Goal: Find contact information: Find contact information

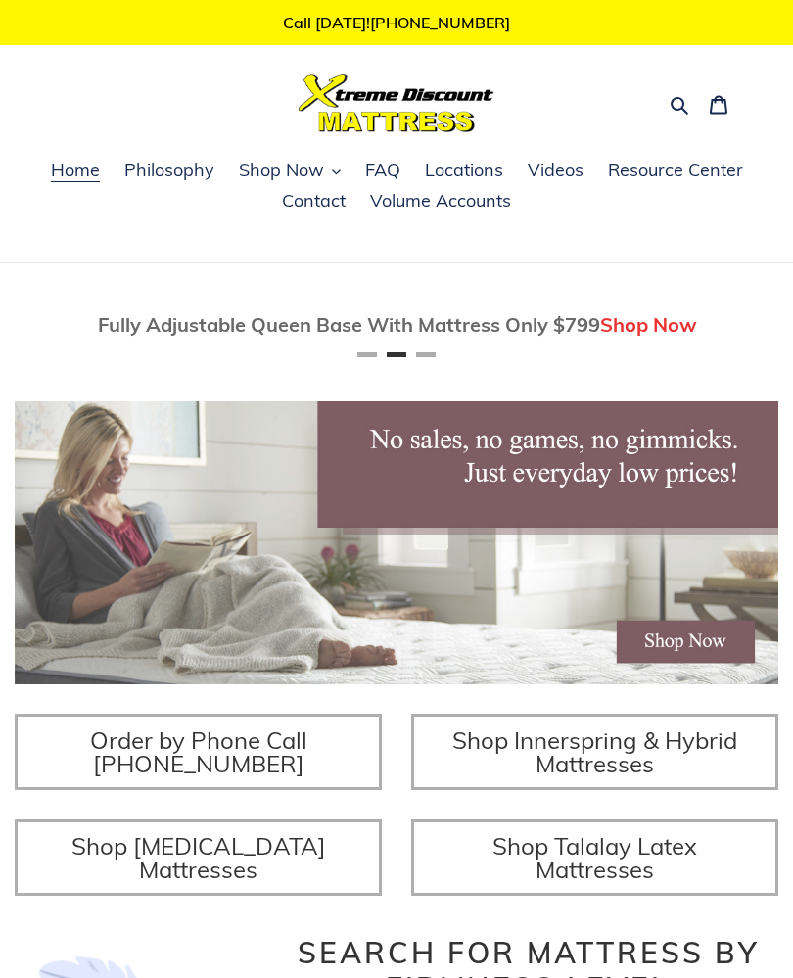
scroll to position [0, 764]
click at [385, 107] on img at bounding box center [397, 103] width 196 height 58
click at [423, 110] on img at bounding box center [397, 103] width 196 height 58
click at [64, 180] on span "Home" at bounding box center [75, 170] width 49 height 23
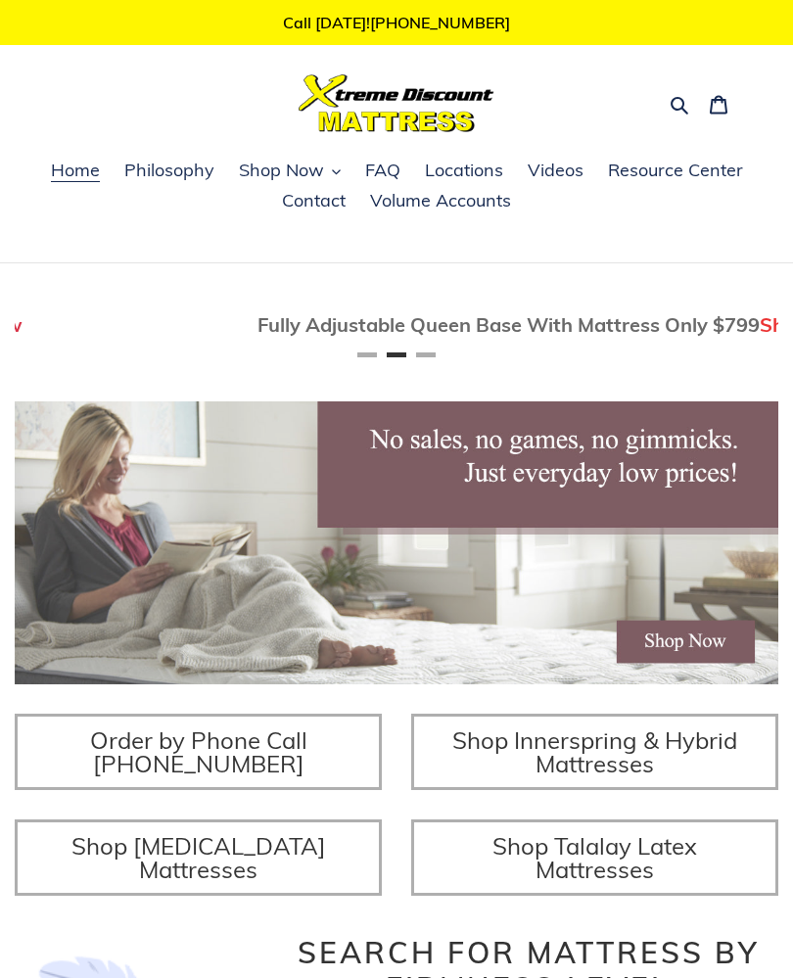
scroll to position [0, 764]
click at [392, 89] on img at bounding box center [397, 103] width 196 height 58
click at [89, 175] on span "Home" at bounding box center [75, 170] width 49 height 23
click at [92, 170] on span "Home" at bounding box center [75, 170] width 49 height 23
click at [328, 194] on span "Contact" at bounding box center [314, 200] width 64 height 23
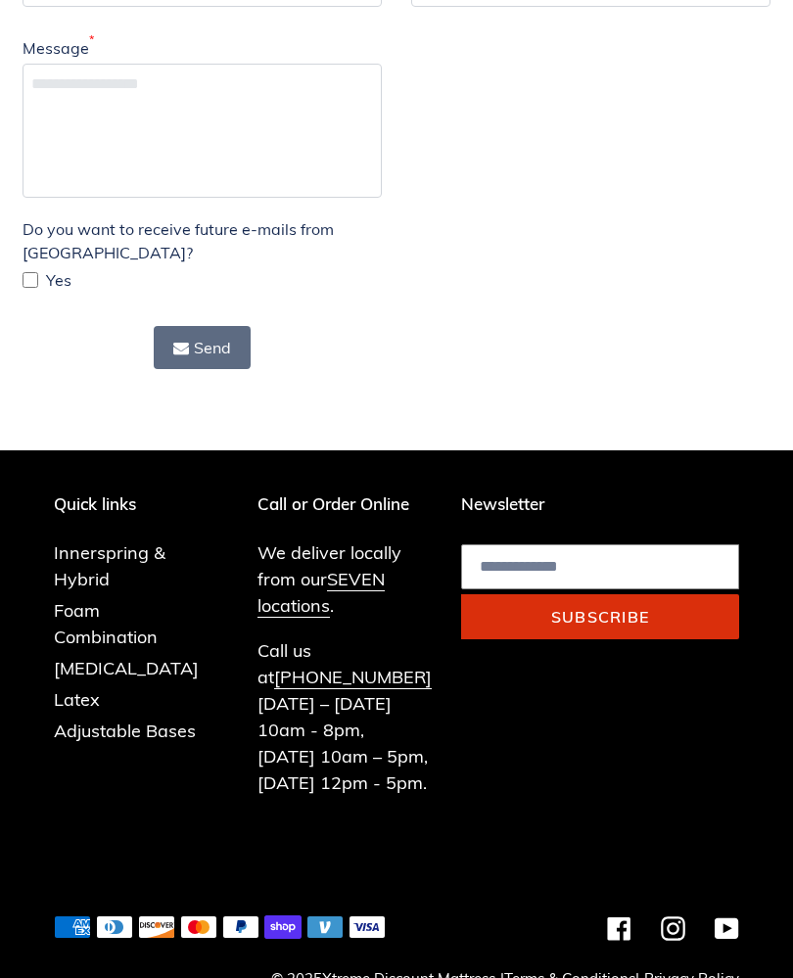
scroll to position [511, 0]
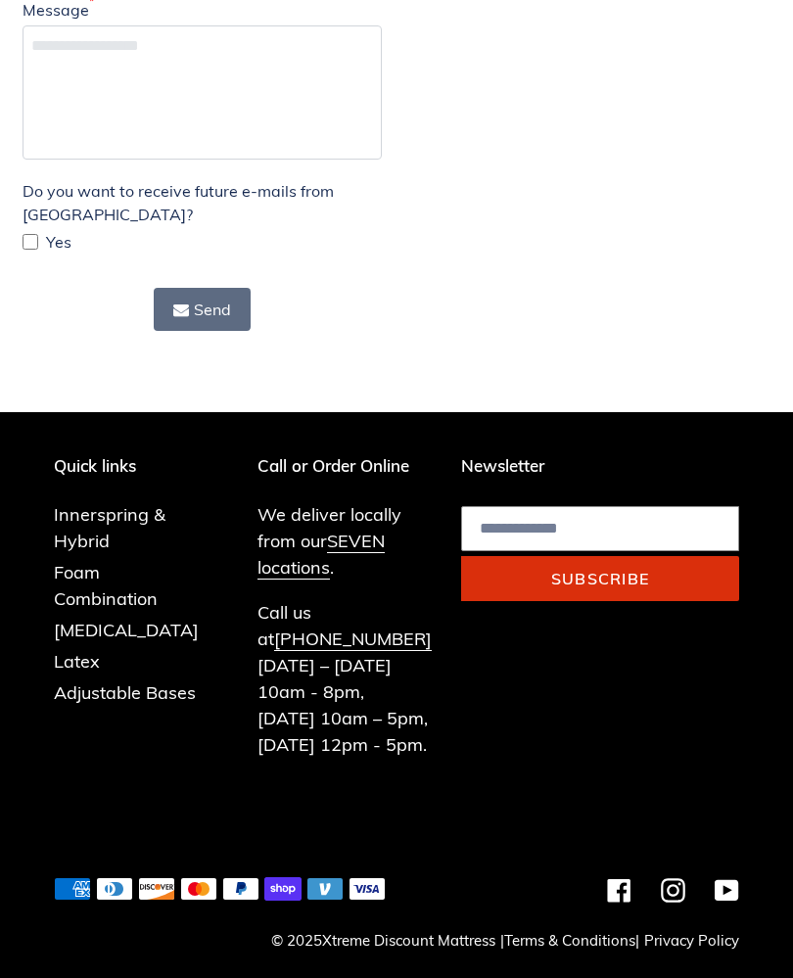
click at [313, 547] on p "We deliver locally from our SEVEN locations ." at bounding box center [344, 540] width 174 height 79
click at [310, 554] on link "SEVEN locations" at bounding box center [320, 555] width 127 height 50
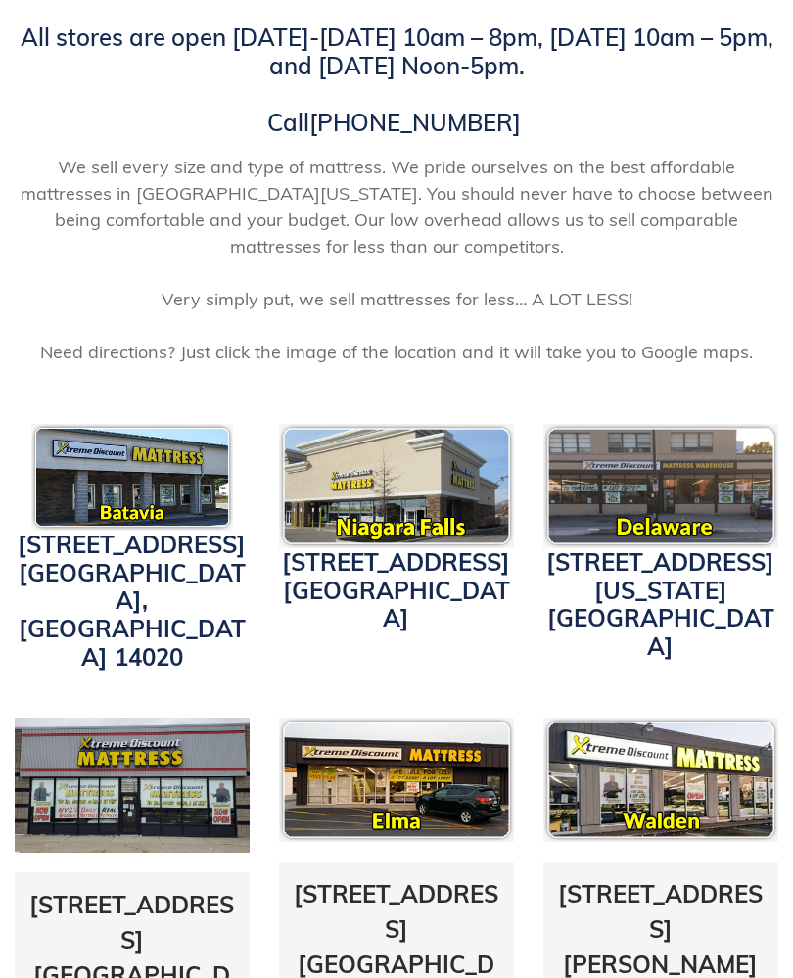
scroll to position [411, 0]
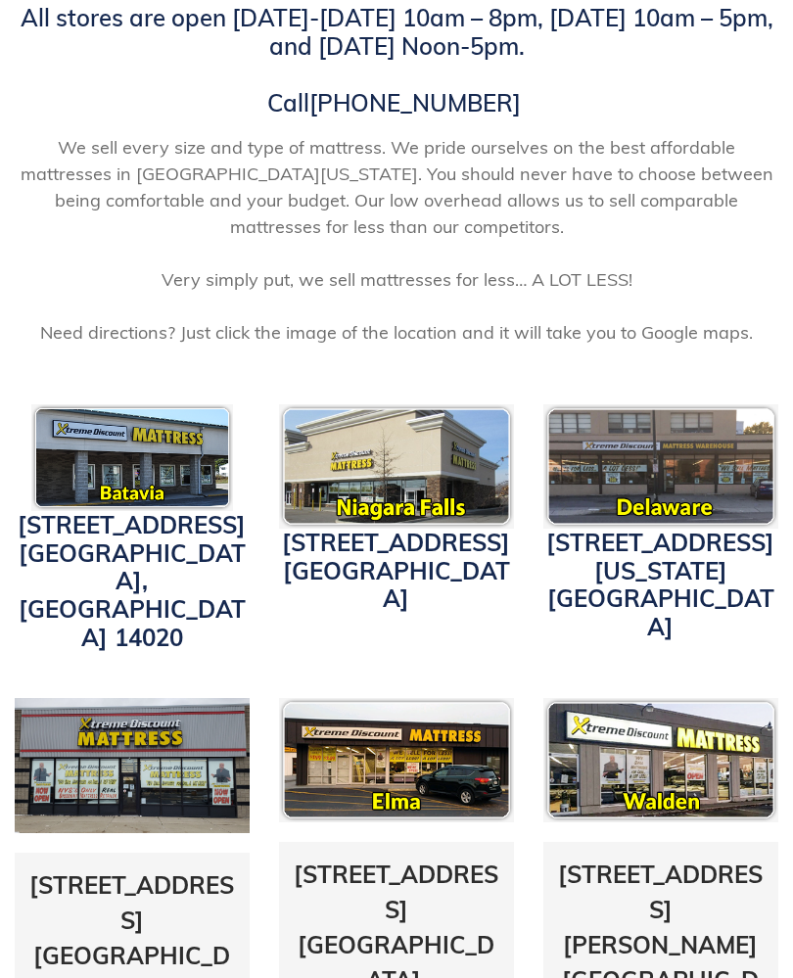
click at [128, 529] on link "[STREET_ADDRESS]" at bounding box center [132, 581] width 228 height 142
